Goal: Find specific page/section: Find specific page/section

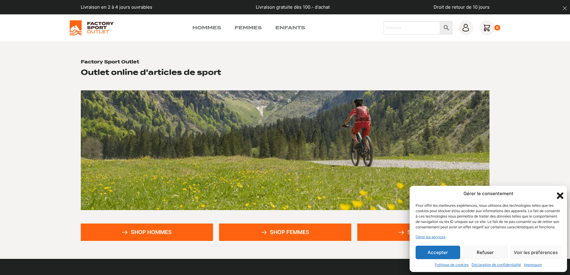
click at [436, 252] on button "Accepter" at bounding box center [437, 252] width 45 height 13
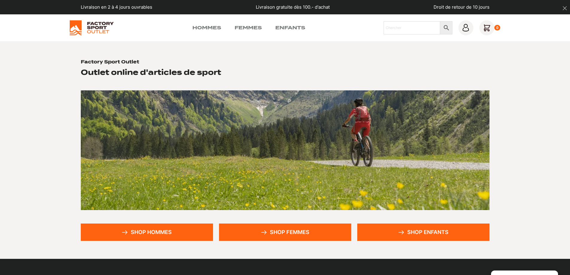
click at [146, 233] on link "Shop hommes" at bounding box center [147, 231] width 132 height 17
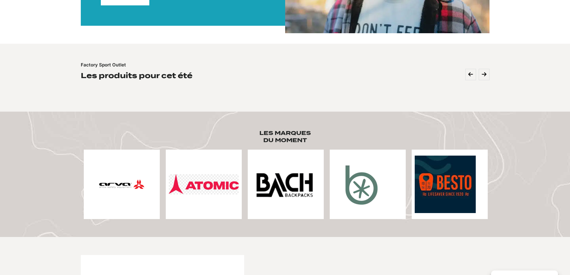
scroll to position [179, 0]
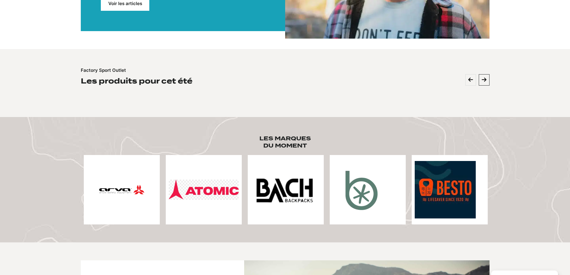
click at [484, 80] on icon at bounding box center [484, 79] width 5 height 5
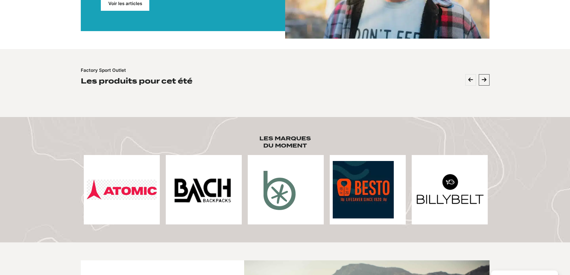
click at [484, 80] on icon at bounding box center [484, 79] width 5 height 5
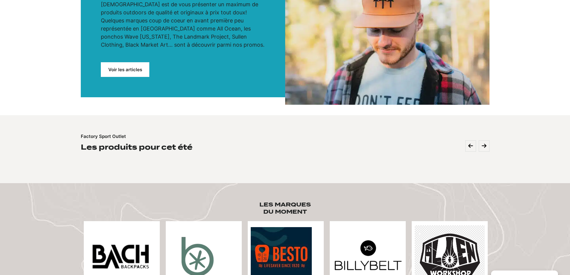
scroll to position [90, 0]
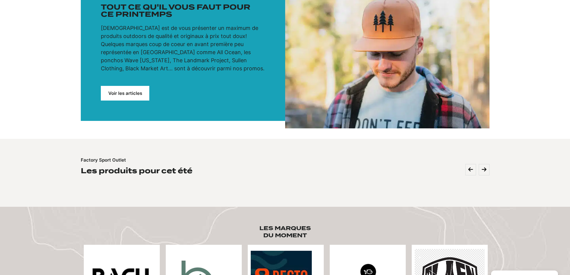
click at [122, 91] on link "Voir les articles" at bounding box center [125, 93] width 48 height 15
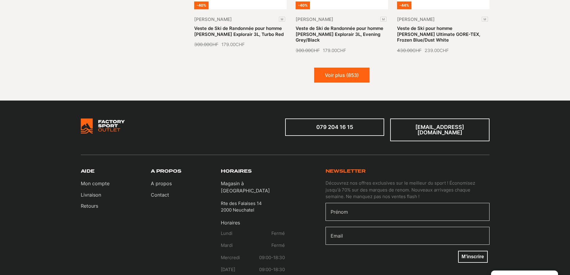
scroll to position [807, 0]
click at [334, 67] on button "Voir plus (853)" at bounding box center [341, 74] width 55 height 15
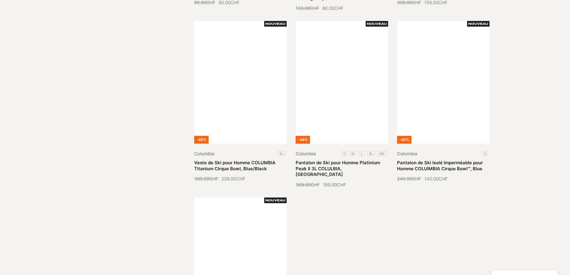
scroll to position [1316, 0]
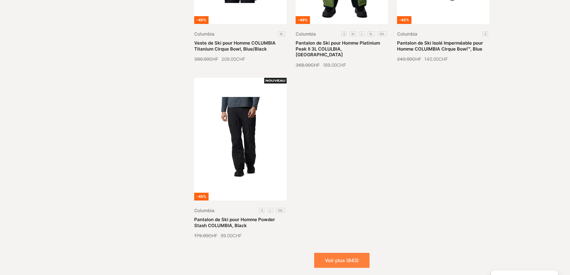
click at [345, 253] on button "Voir plus (843)" at bounding box center [341, 260] width 55 height 15
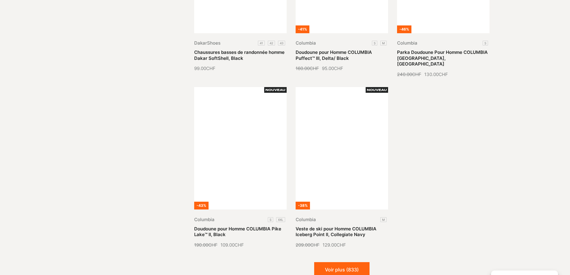
scroll to position [1944, 0]
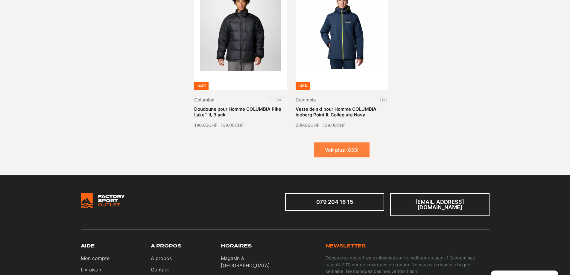
click at [338, 142] on button "Voir plus (833)" at bounding box center [341, 149] width 55 height 15
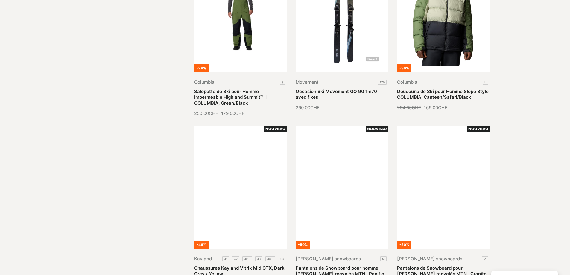
scroll to position [2393, 0]
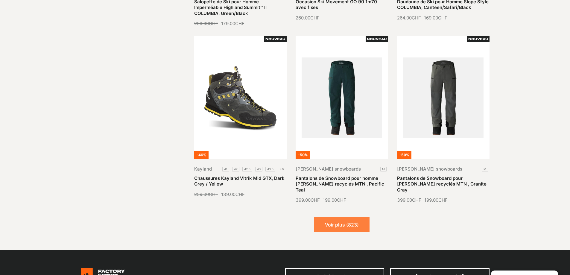
click at [331, 217] on button "Voir plus (823)" at bounding box center [341, 224] width 55 height 15
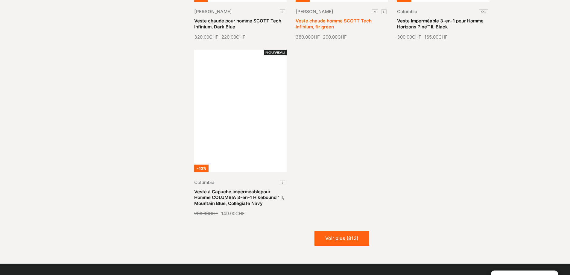
scroll to position [3080, 0]
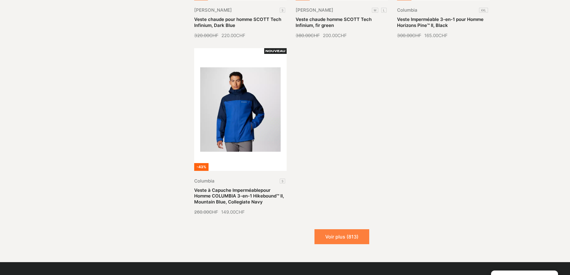
click at [335, 229] on button "Voir plus (813)" at bounding box center [341, 236] width 55 height 15
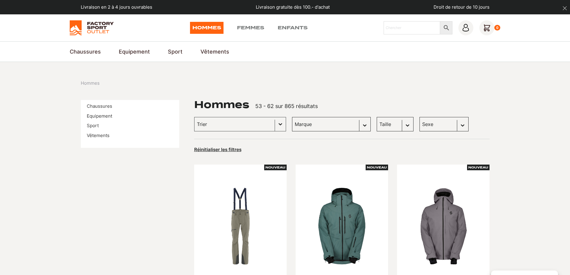
scroll to position [24, 0]
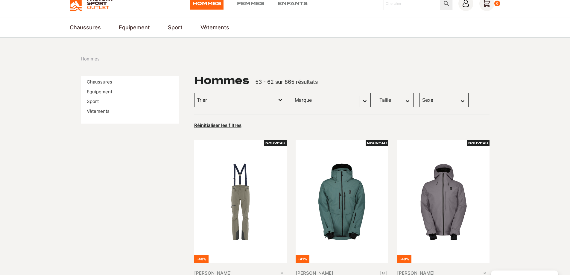
click at [275, 100] on button "Basculer la liste" at bounding box center [280, 100] width 11 height 14
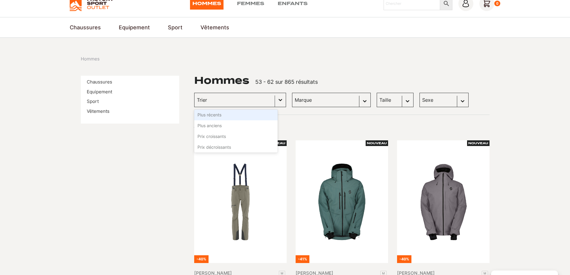
click at [275, 100] on button "Basculer la liste" at bounding box center [280, 100] width 11 height 14
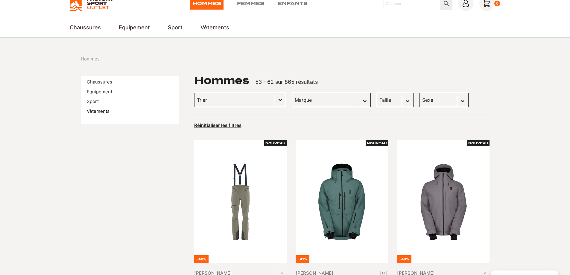
click at [99, 109] on link "Vêtements" at bounding box center [98, 111] width 23 height 6
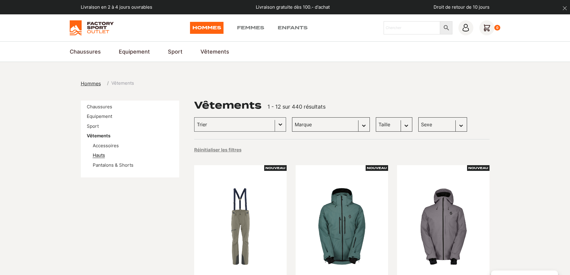
click at [97, 156] on link "Hauts" at bounding box center [99, 155] width 12 height 6
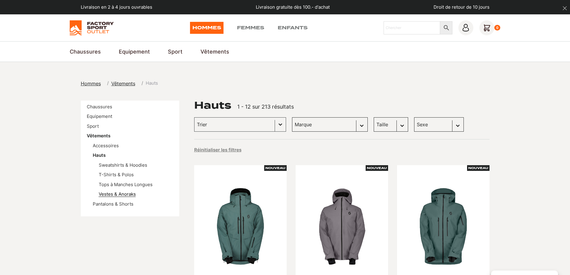
click at [129, 195] on link "Vestes & Anoraks" at bounding box center [117, 194] width 37 height 6
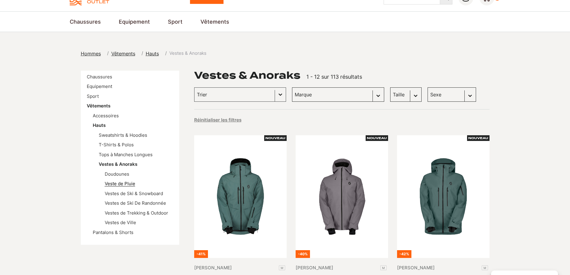
scroll to position [30, 0]
click at [113, 184] on link "Veste de Pluie" at bounding box center [120, 184] width 31 height 6
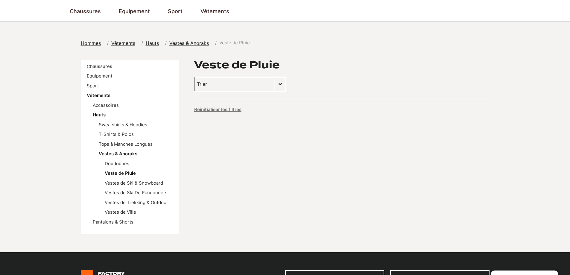
scroll to position [60, 0]
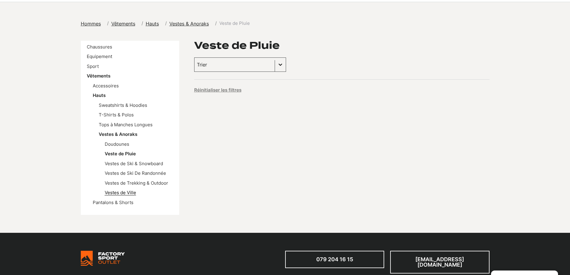
click at [121, 191] on link "Vestes de Ville" at bounding box center [120, 193] width 31 height 6
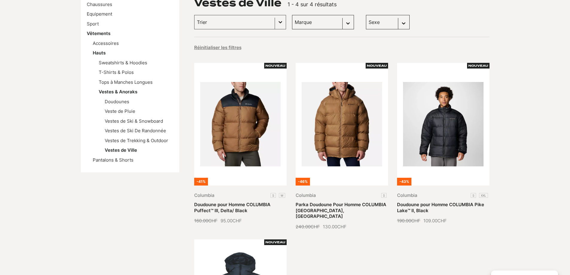
scroll to position [90, 0]
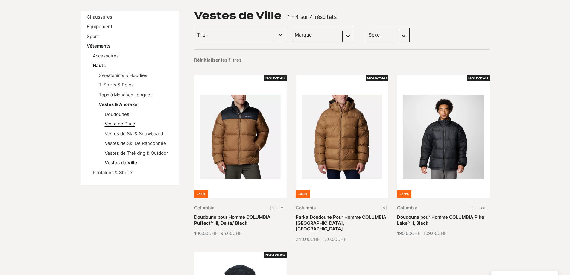
click at [121, 125] on link "Veste de Pluie" at bounding box center [120, 124] width 31 height 6
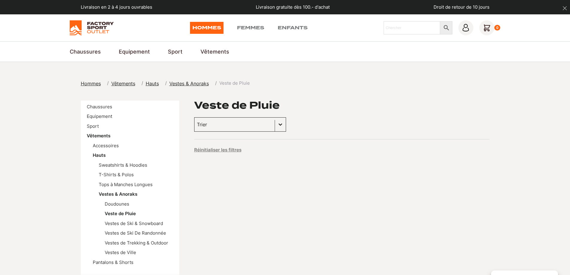
click at [275, 125] on button "Basculer la liste" at bounding box center [280, 125] width 11 height 14
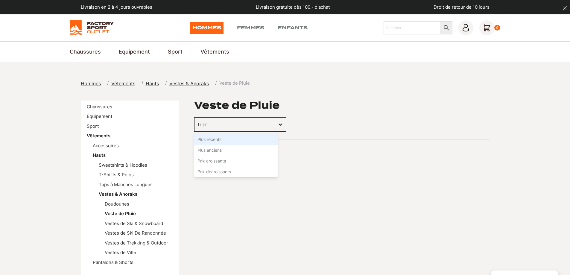
click at [275, 125] on button "Basculer la liste" at bounding box center [280, 125] width 11 height 14
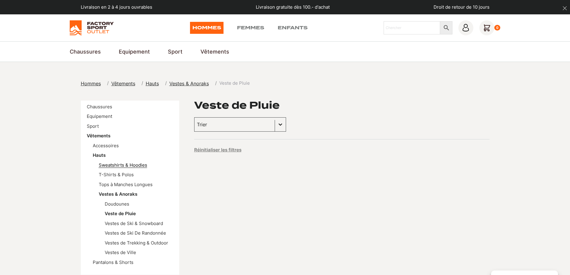
click at [121, 164] on link "Sweatshirts & Hoodies" at bounding box center [123, 165] width 48 height 6
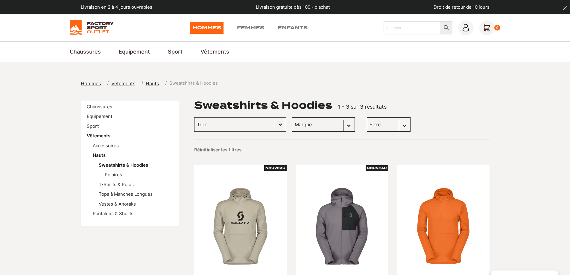
drag, startPoint x: 562, startPoint y: 0, endPoint x: 489, endPoint y: 45, distance: 86.0
click at [489, 45] on section "Chaussures Chaussures de Ski & Snowboard Bottes de Snowboard Chaussures de Ski …" at bounding box center [285, 51] width 570 height 21
